Goal: Task Accomplishment & Management: Manage account settings

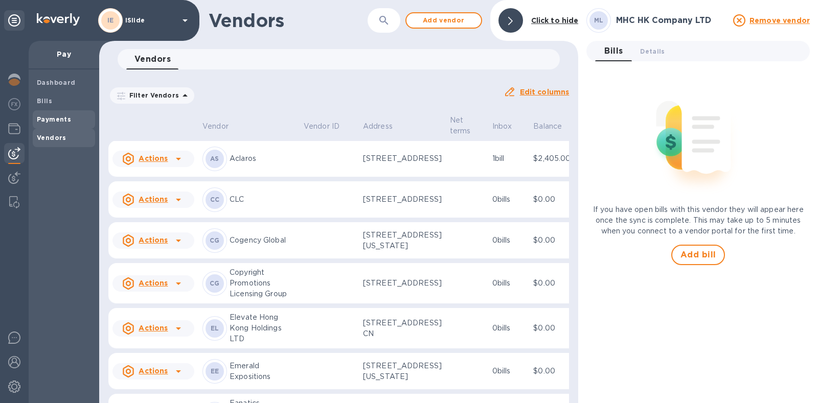
click at [51, 117] on b "Payments" at bounding box center [54, 120] width 34 height 8
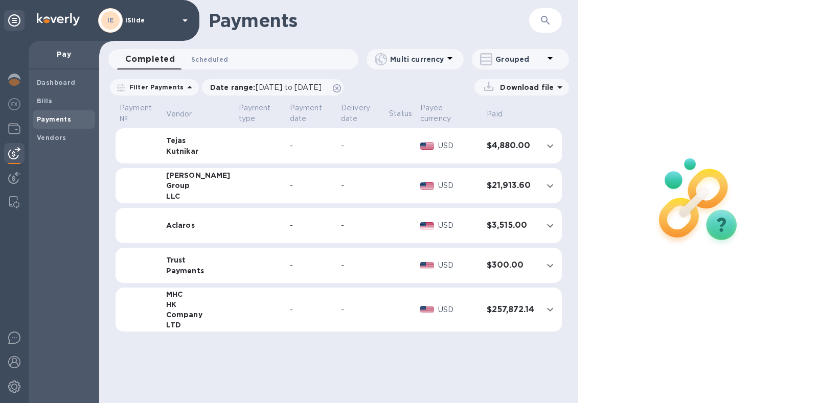
click at [213, 60] on span "Scheduled 0" at bounding box center [209, 59] width 37 height 11
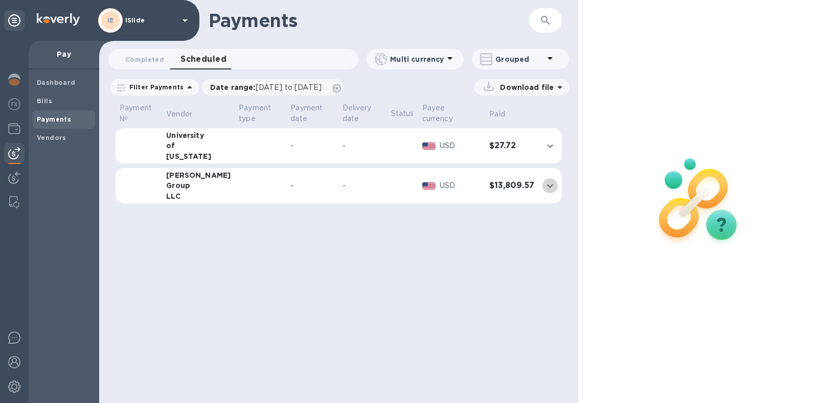
click at [544, 185] on button "expand row" at bounding box center [550, 185] width 15 height 15
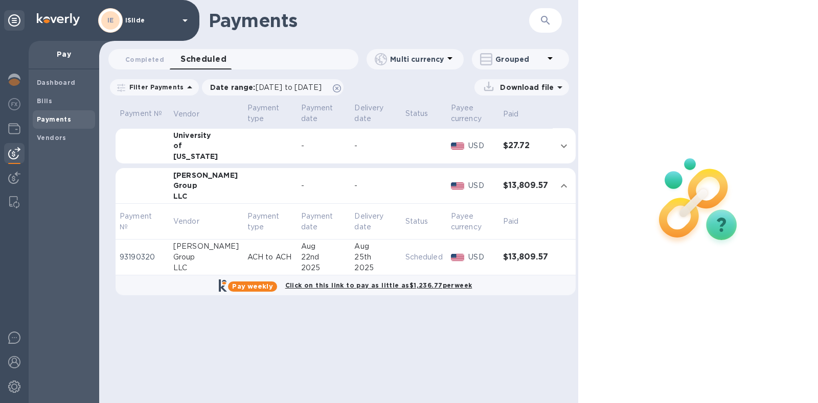
click at [247, 254] on p "ACH to ACH" at bounding box center [270, 257] width 46 height 11
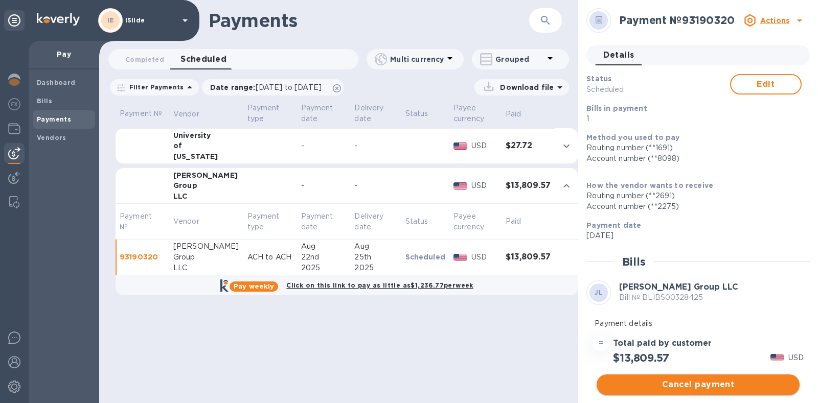
click at [686, 381] on span "Cancel payment" at bounding box center [698, 385] width 187 height 12
